Goal: Find specific page/section: Find specific page/section

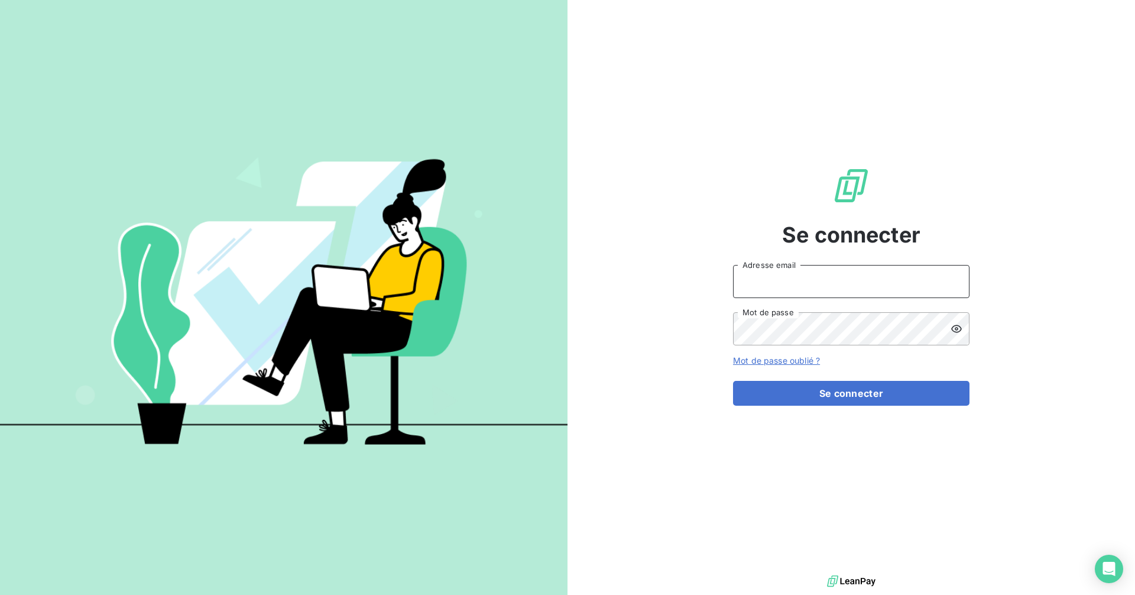
click at [801, 283] on input "Adresse email" at bounding box center [851, 281] width 237 height 33
type input "[EMAIL_ADDRESS][DOMAIN_NAME]"
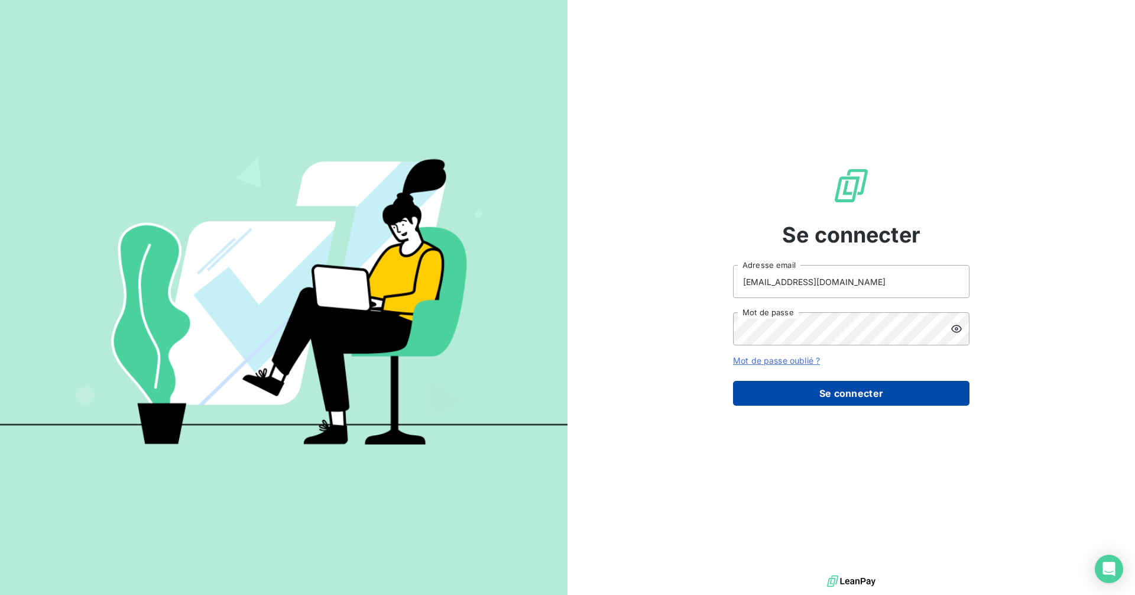
click at [865, 399] on button "Se connecter" at bounding box center [851, 393] width 237 height 25
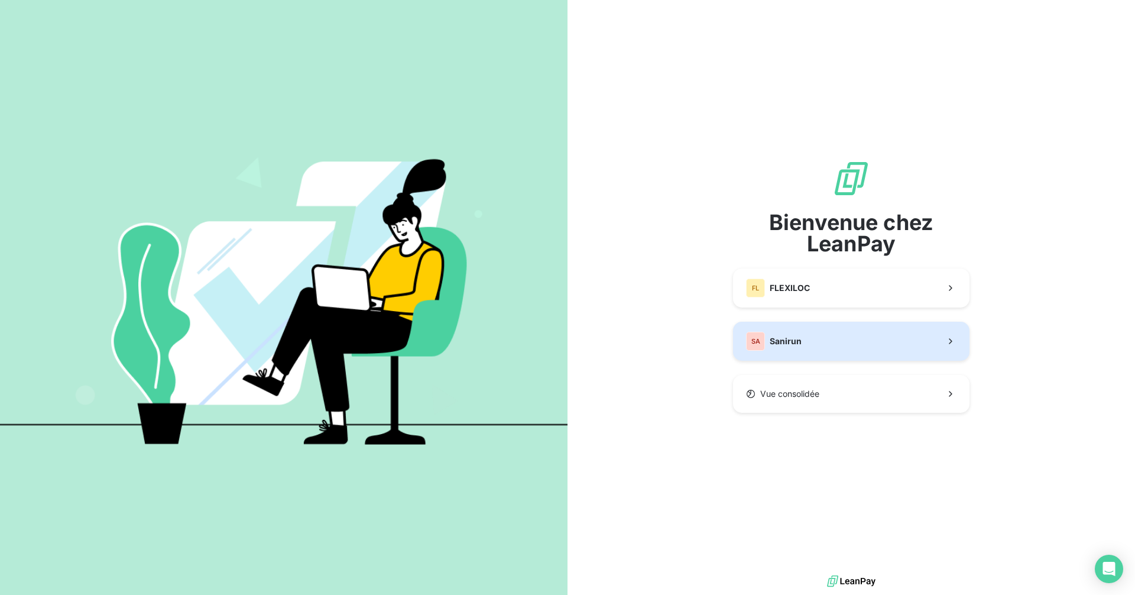
click at [824, 341] on button "SA Sanirun" at bounding box center [851, 341] width 237 height 39
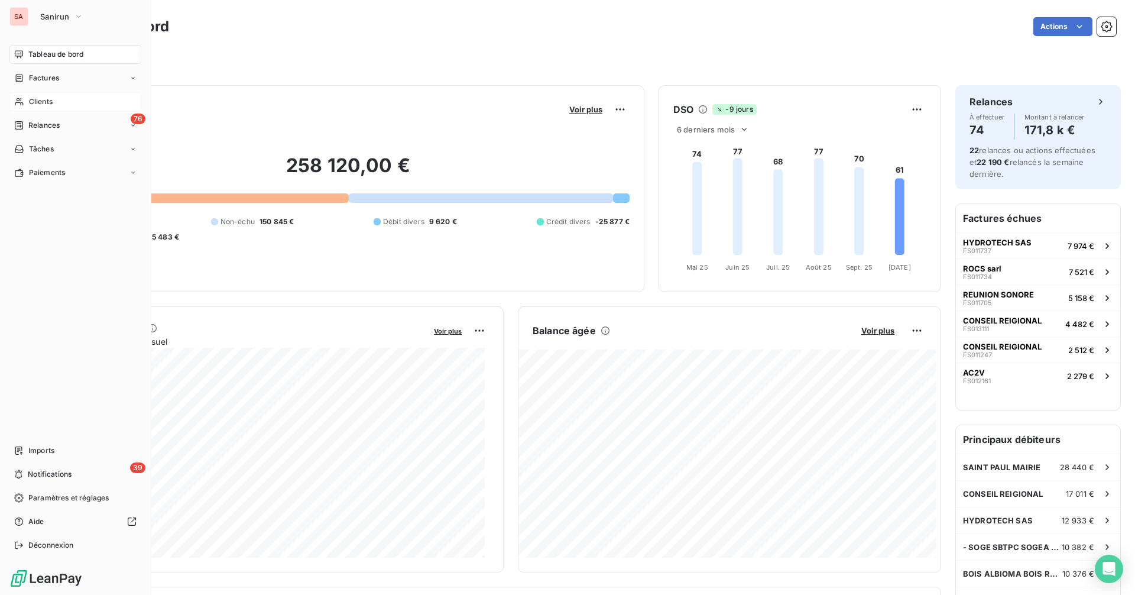
click at [87, 98] on div "Clients" at bounding box center [75, 101] width 132 height 19
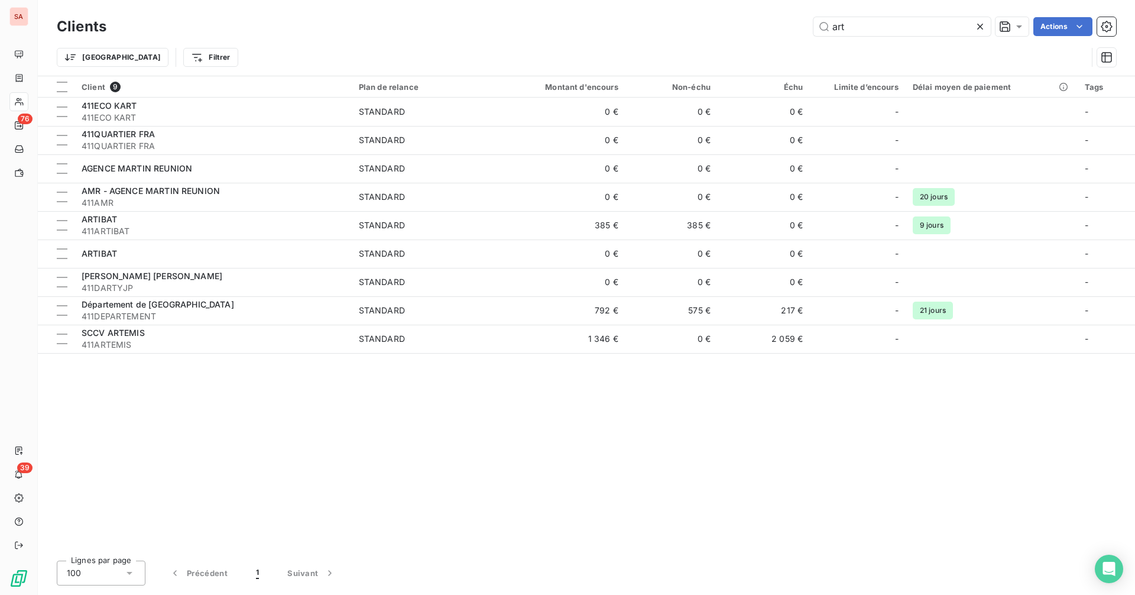
drag, startPoint x: 853, startPoint y: 25, endPoint x: 800, endPoint y: 27, distance: 53.2
click at [800, 27] on div "art Actions" at bounding box center [619, 26] width 996 height 19
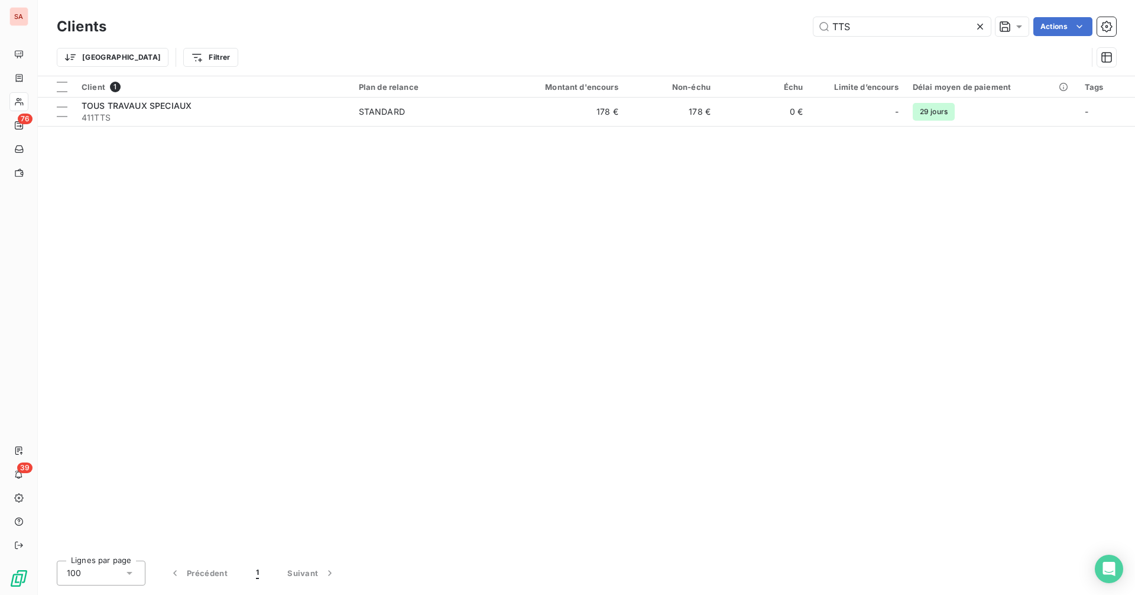
drag, startPoint x: 868, startPoint y: 24, endPoint x: 800, endPoint y: 39, distance: 69.6
click at [799, 41] on div "Clients TTS Actions Trier Filtrer" at bounding box center [587, 44] width 1060 height 61
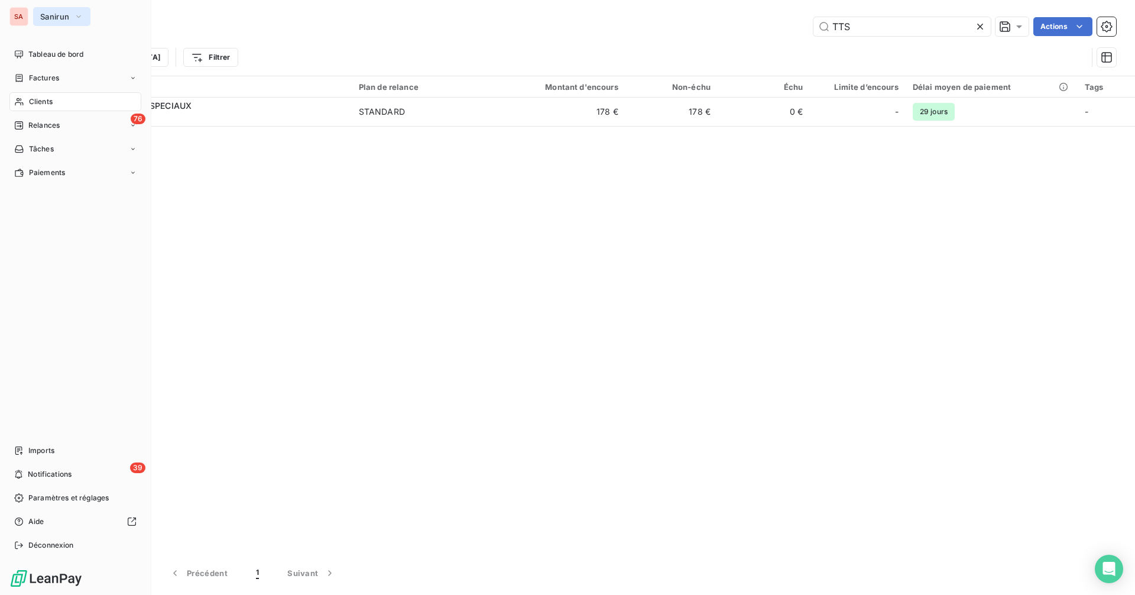
type input "TTS"
click at [59, 19] on span "Sanirun" at bounding box center [54, 16] width 29 height 9
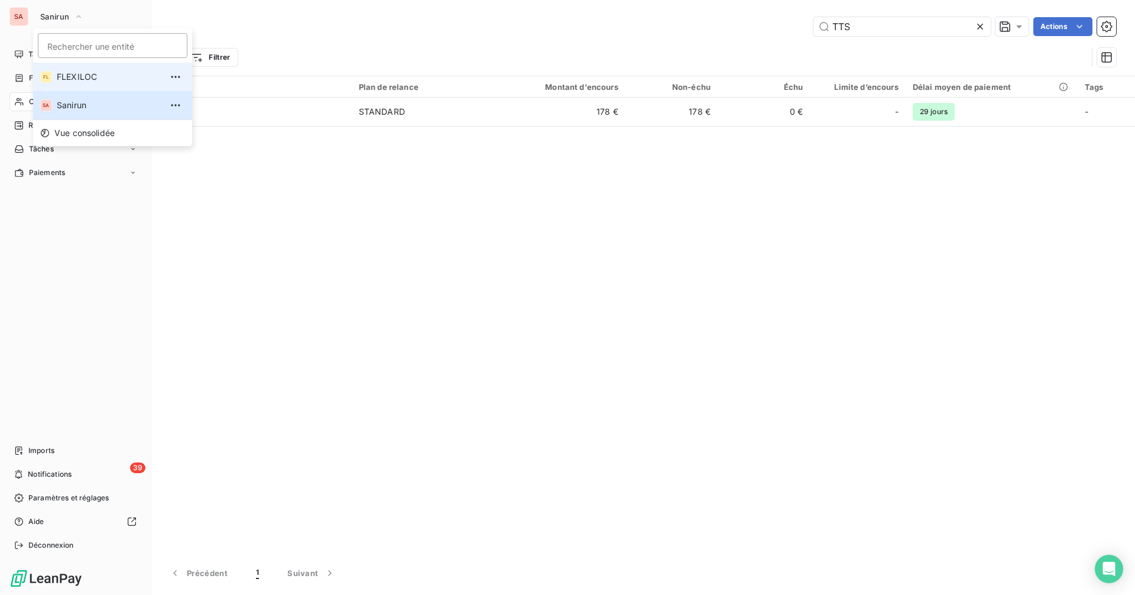
click at [88, 69] on li "FL FLEXILOC" at bounding box center [112, 77] width 159 height 28
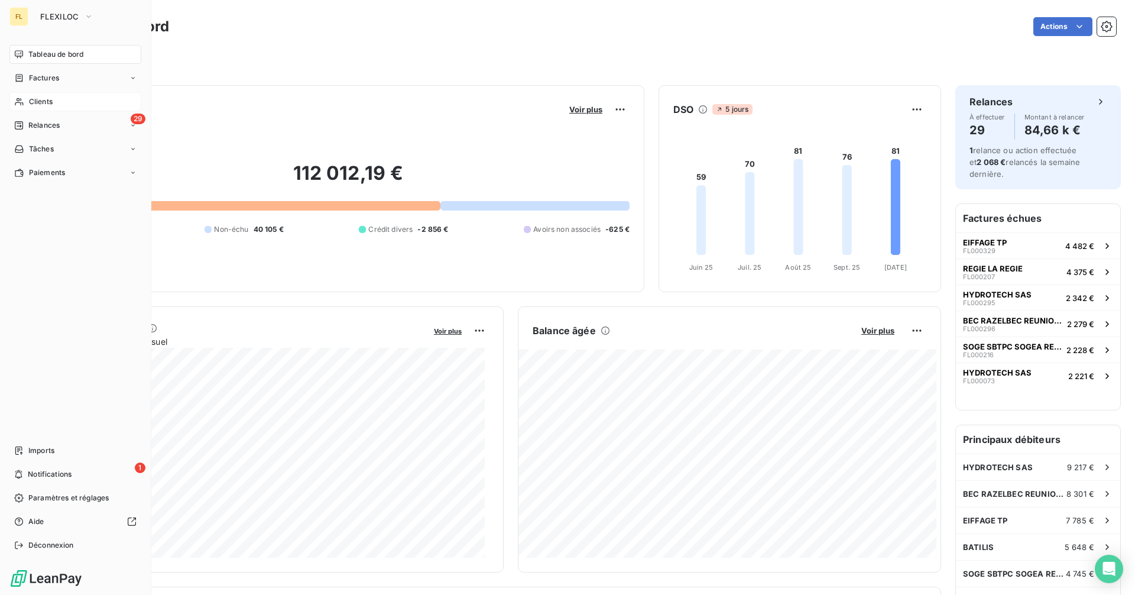
click at [62, 98] on div "Clients" at bounding box center [75, 101] width 132 height 19
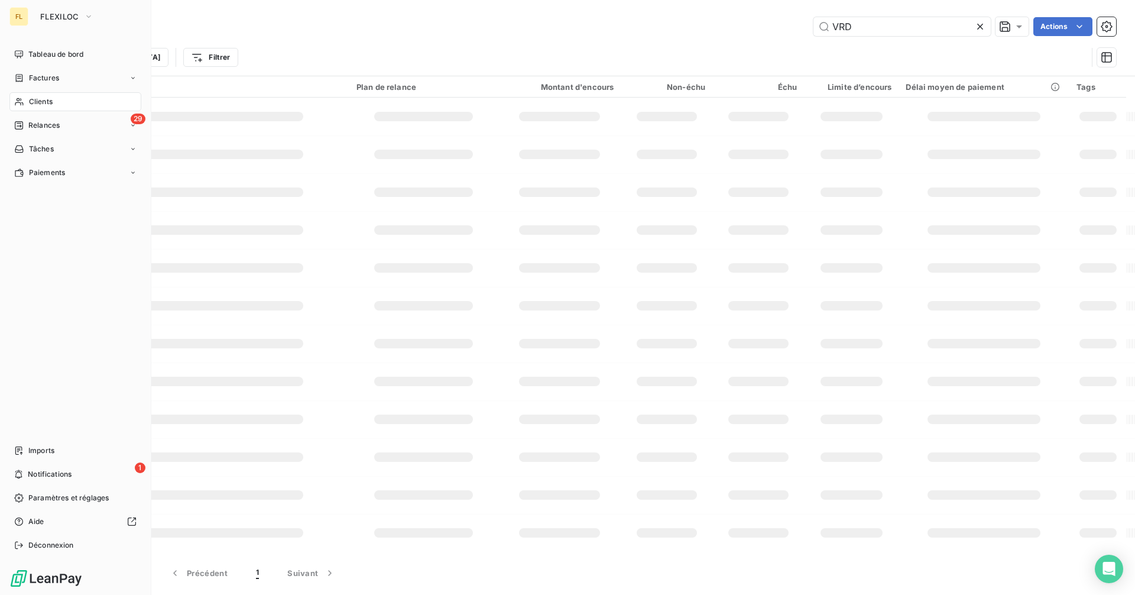
type input "TTS"
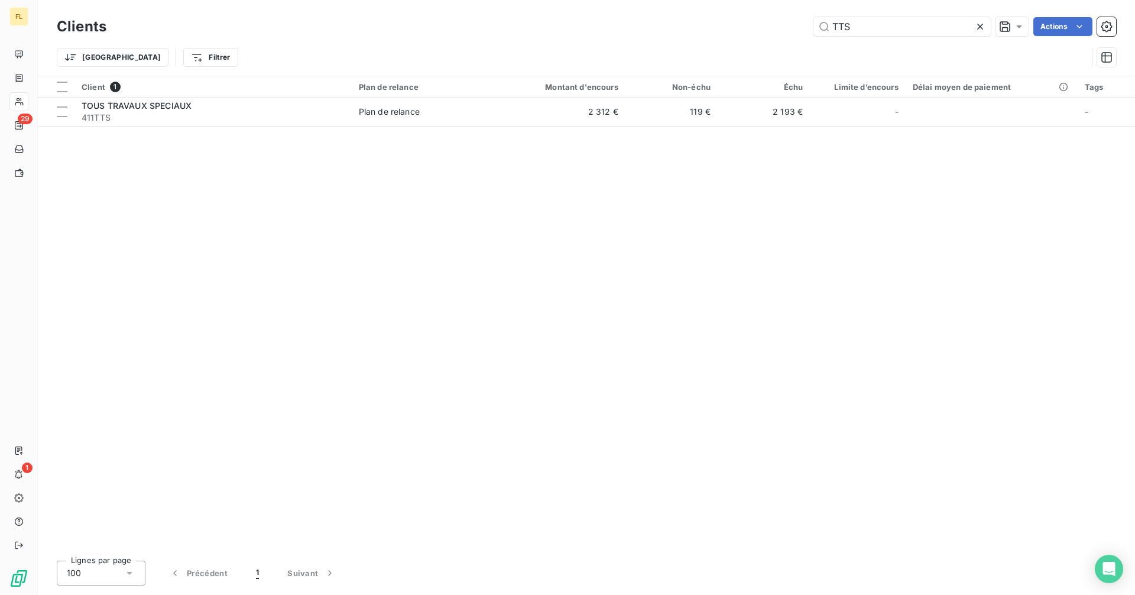
drag, startPoint x: 866, startPoint y: 25, endPoint x: 808, endPoint y: 30, distance: 58.1
click at [808, 30] on div "TTS Actions" at bounding box center [619, 26] width 996 height 19
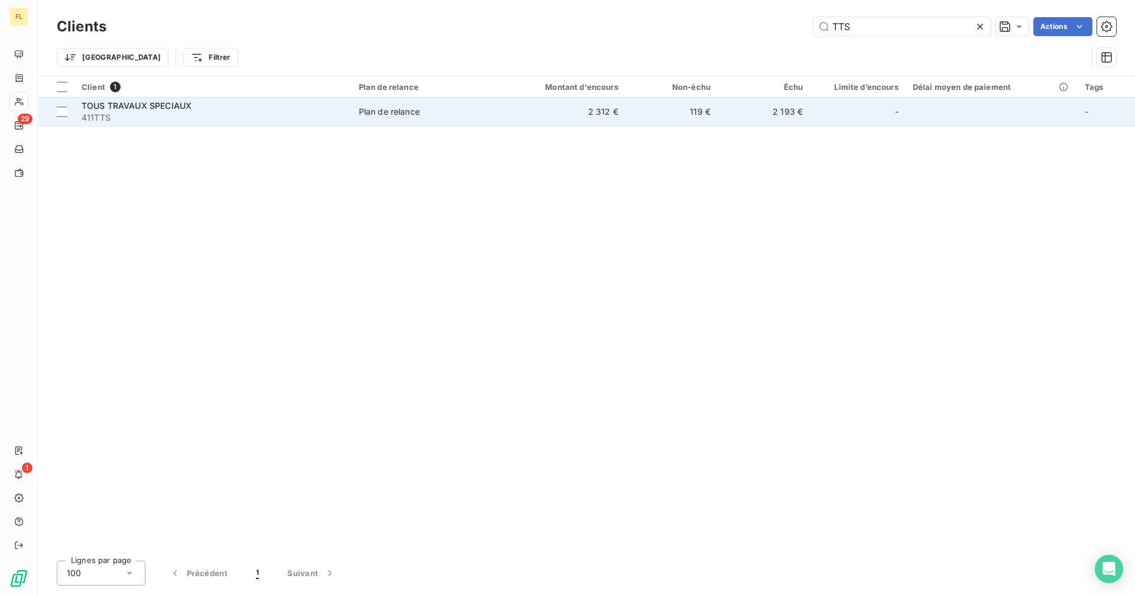
click at [587, 115] on td "2 312 €" at bounding box center [563, 112] width 124 height 28
